Goal: Information Seeking & Learning: Learn about a topic

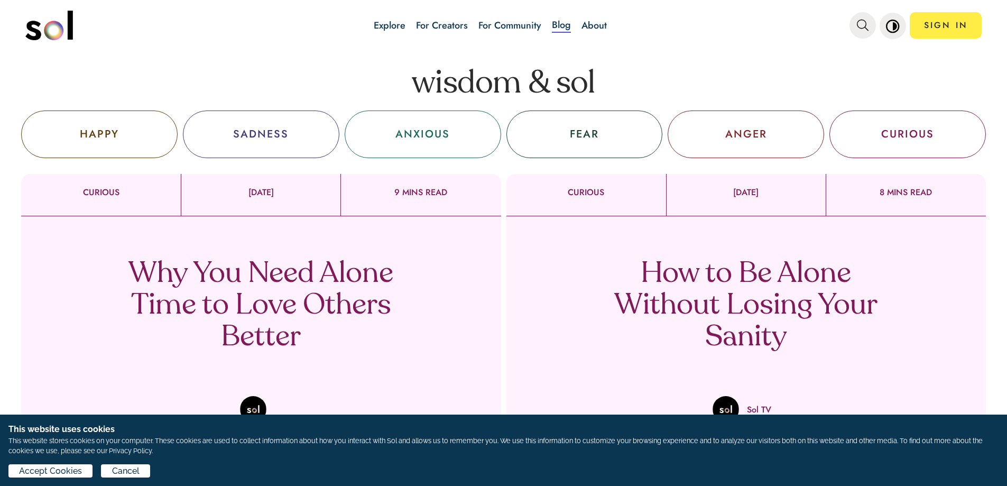
click at [254, 134] on div "SADNESS" at bounding box center [261, 134] width 56 height 16
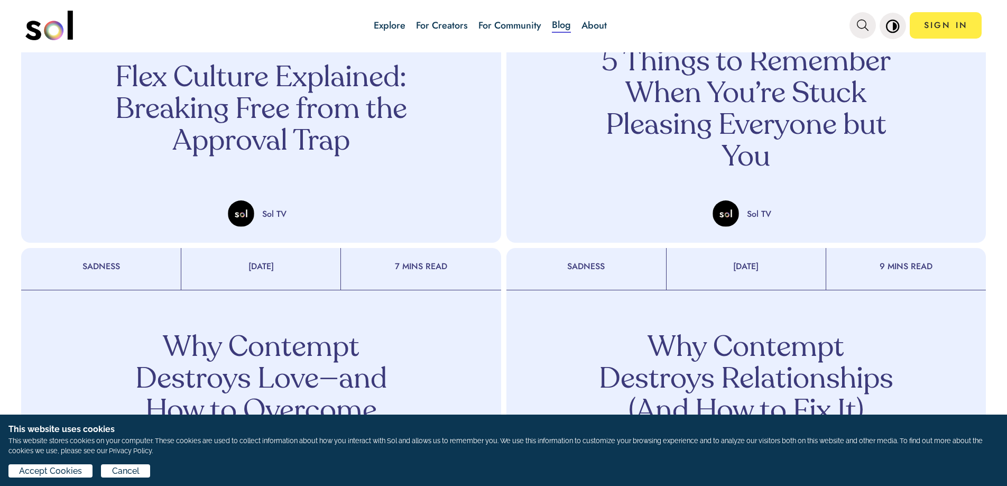
scroll to position [740, 0]
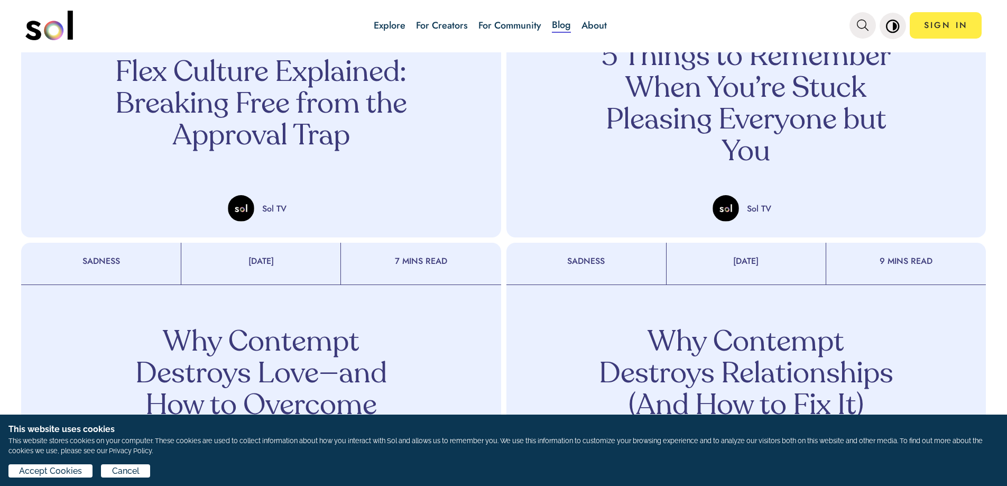
click at [791, 99] on p "5 Things to Remember When You’re Stuck Pleasing Everyone but You" at bounding box center [746, 105] width 312 height 127
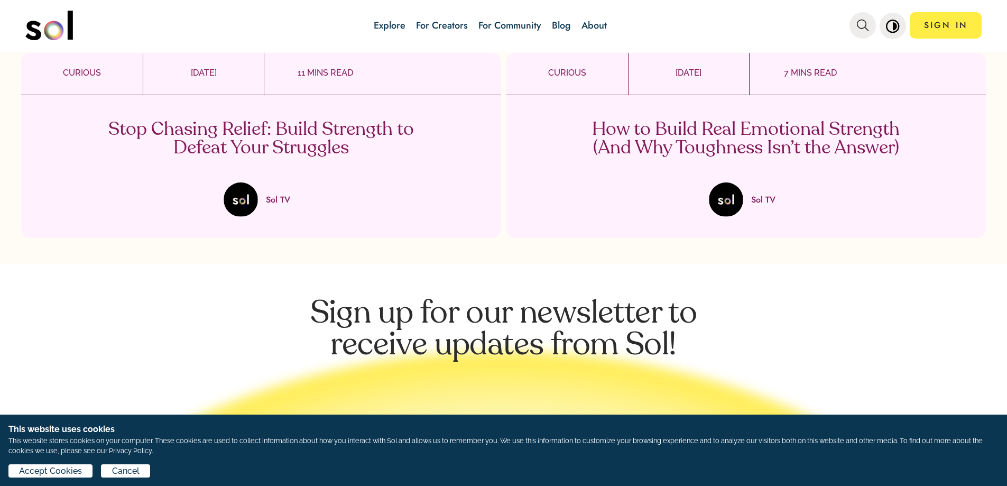
scroll to position [2168, 0]
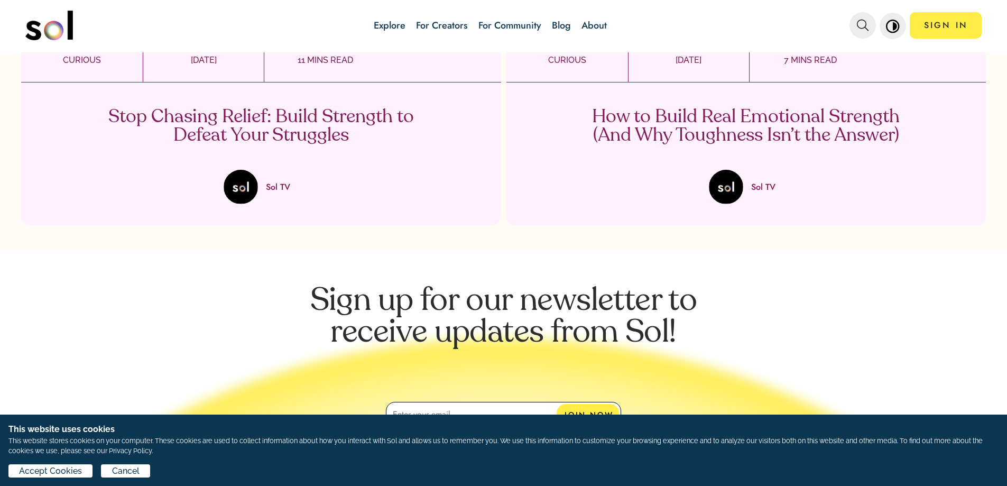
click at [724, 144] on p "How to Build Real Emotional Strength (And Why Toughness Isn’t the Answer)" at bounding box center [746, 126] width 312 height 37
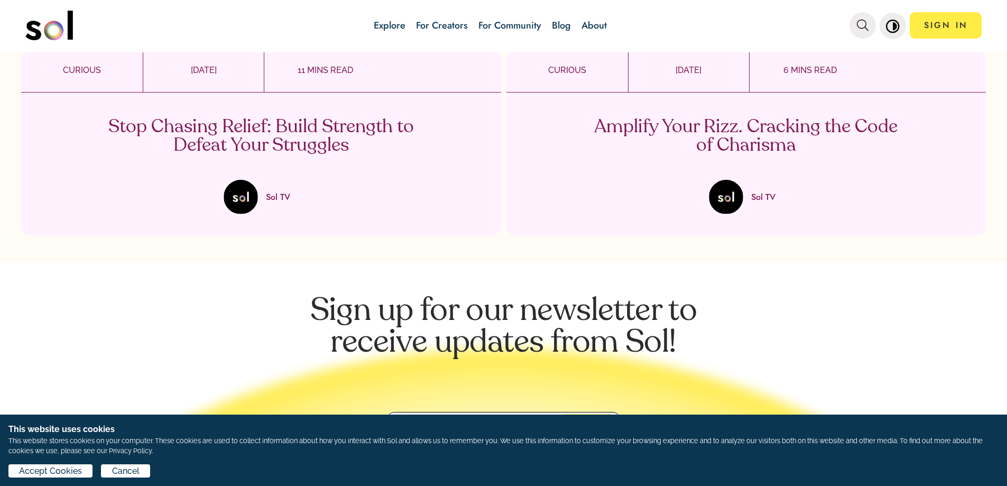
scroll to position [2432, 0]
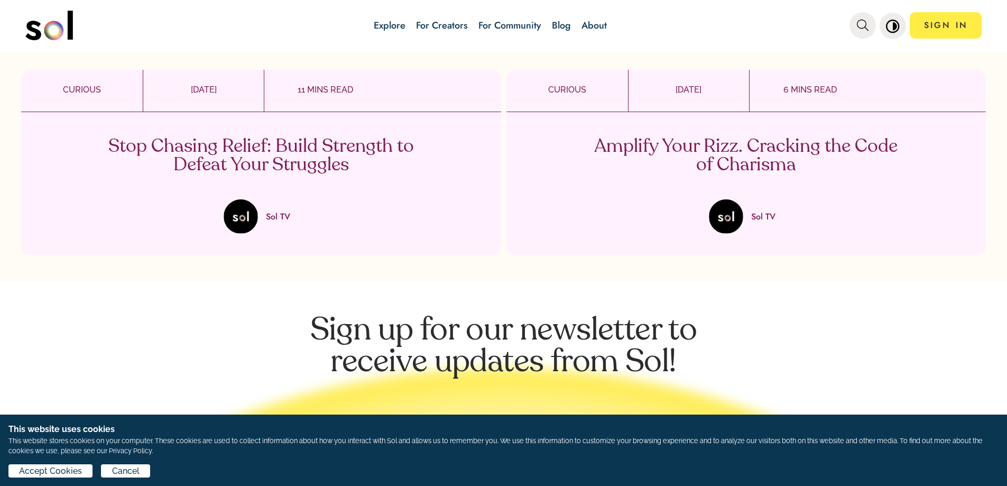
click at [736, 153] on p "Amplify Your Rizz. Cracking the Code of Charisma" at bounding box center [746, 155] width 312 height 37
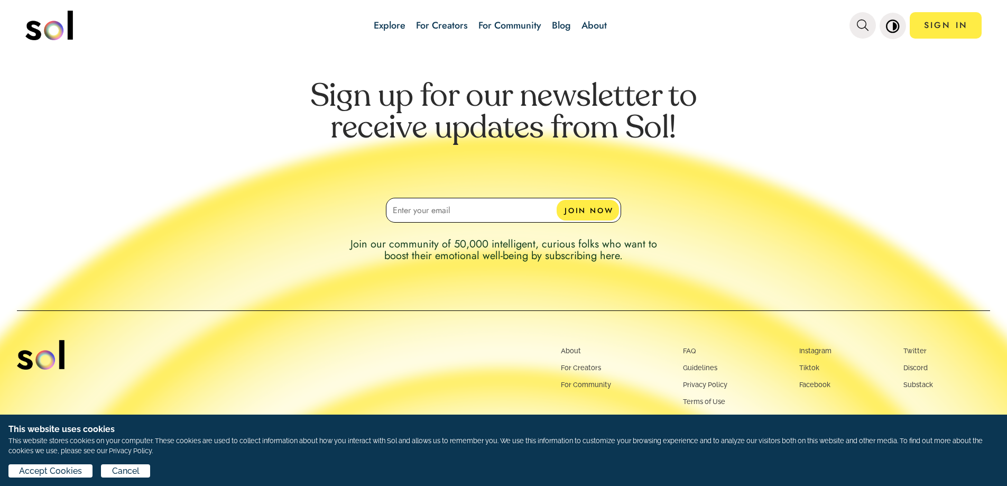
scroll to position [2055, 0]
